Goal: Task Accomplishment & Management: Use online tool/utility

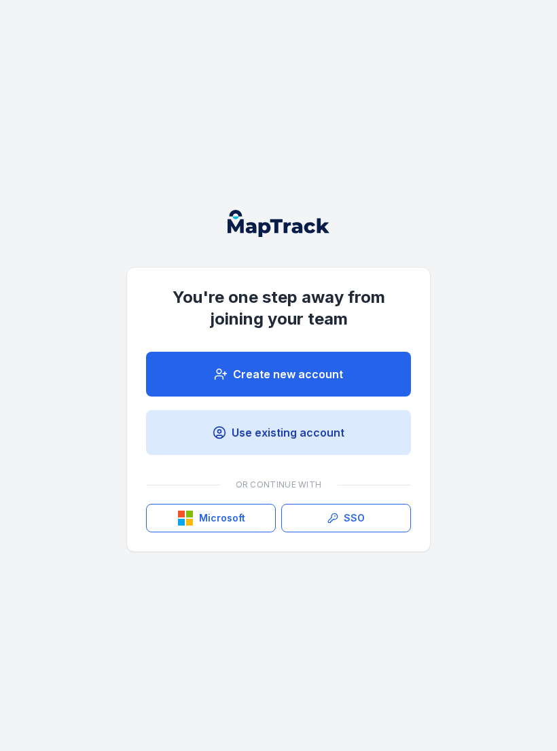
click at [352, 371] on link "Create new account" at bounding box center [278, 374] width 265 height 45
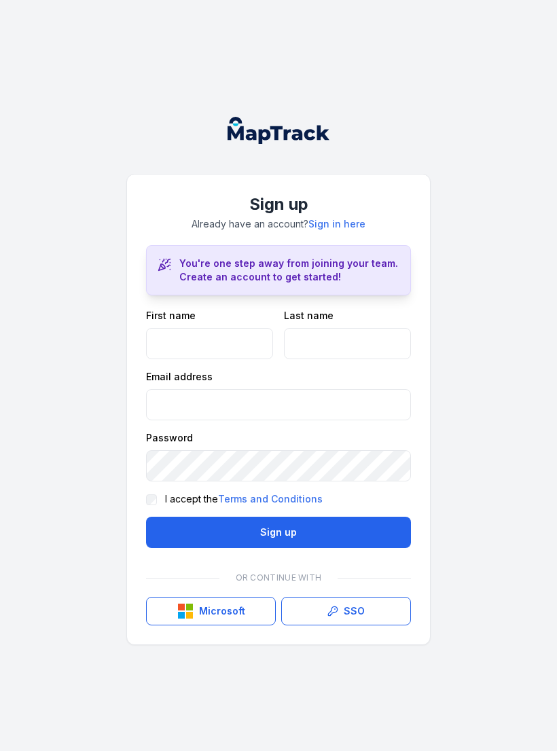
click at [335, 625] on link "SSO" at bounding box center [346, 611] width 130 height 29
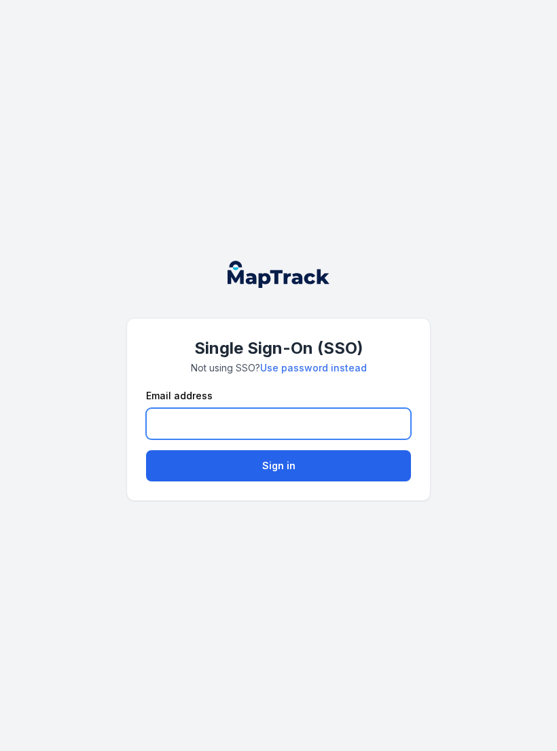
click at [355, 417] on input "email" at bounding box center [278, 423] width 265 height 31
type input "**********"
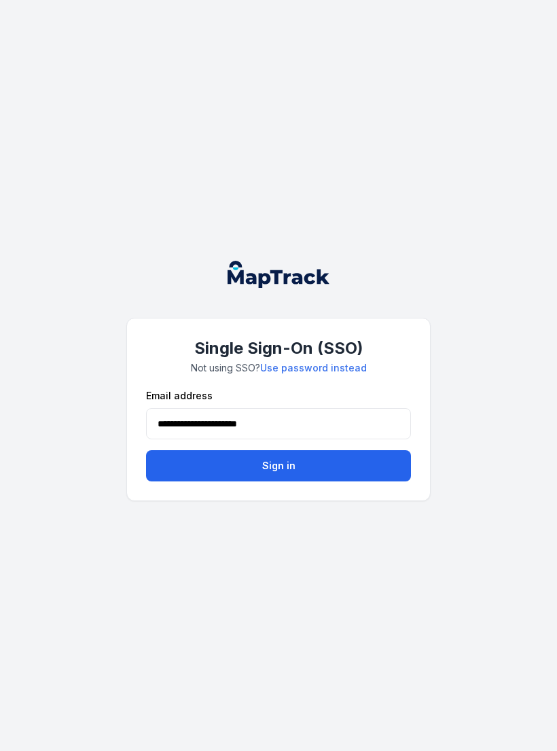
click at [322, 463] on button "Sign in" at bounding box center [278, 465] width 265 height 31
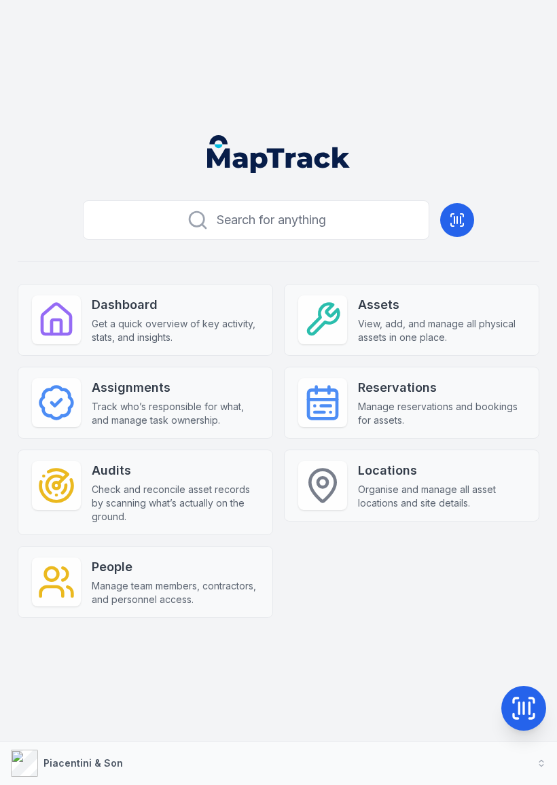
click at [164, 314] on div "Dashboard Get a quick overview of key activity, stats, and insights." at bounding box center [175, 319] width 167 height 49
